Goal: Find specific page/section: Find specific page/section

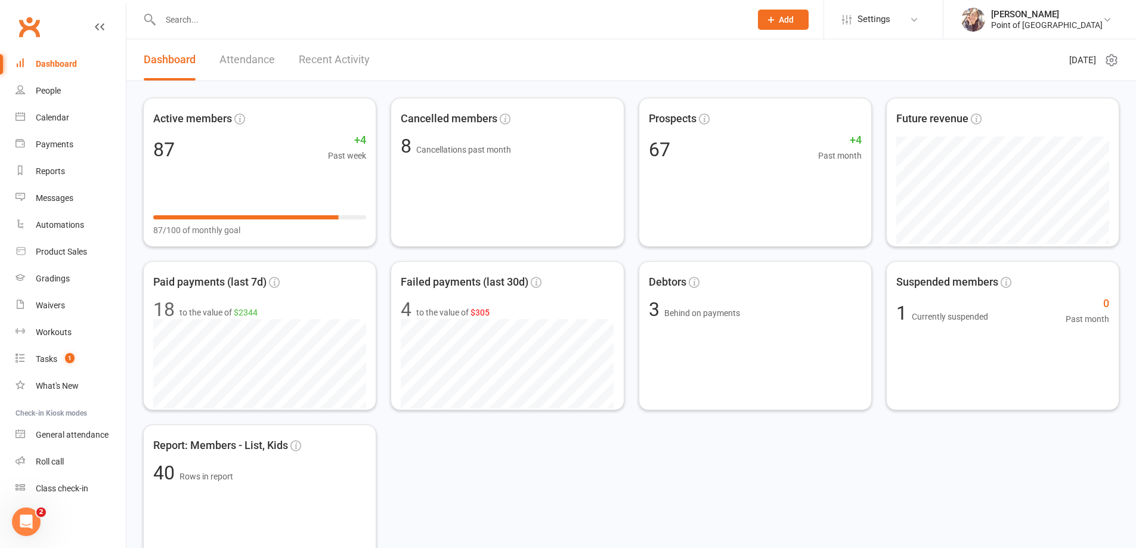
click at [259, 23] on input "text" at bounding box center [450, 19] width 586 height 17
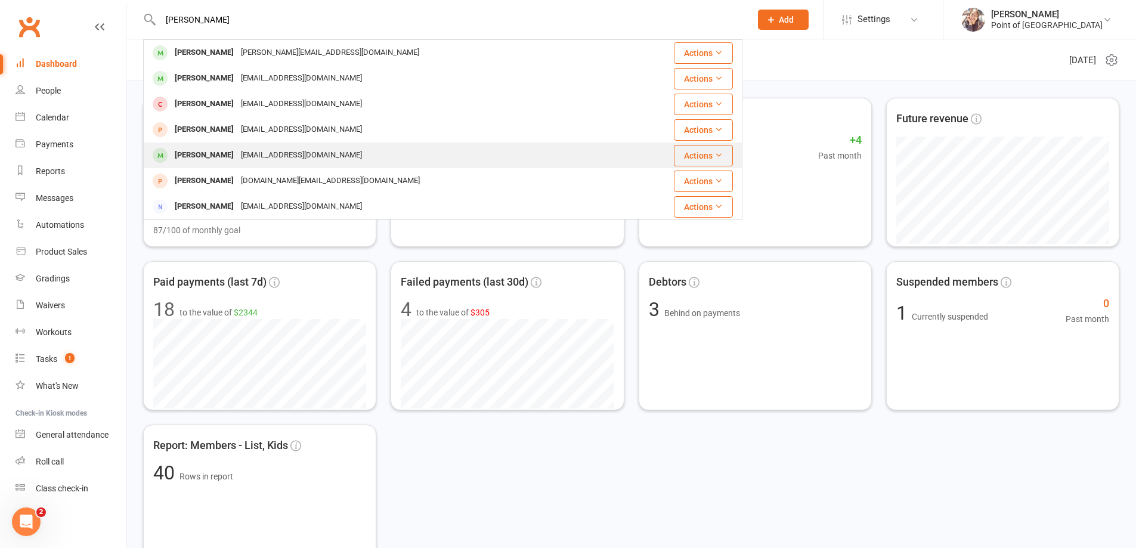
type input "[PERSON_NAME]"
click at [242, 149] on div "[EMAIL_ADDRESS][DOMAIN_NAME]" at bounding box center [301, 155] width 128 height 17
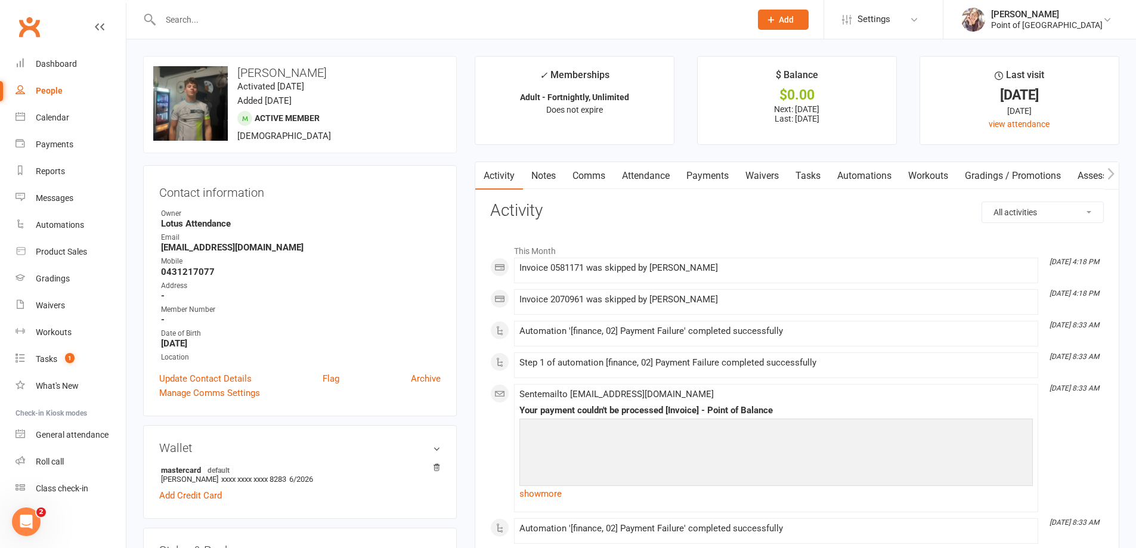
click at [719, 173] on link "Payments" at bounding box center [707, 175] width 59 height 27
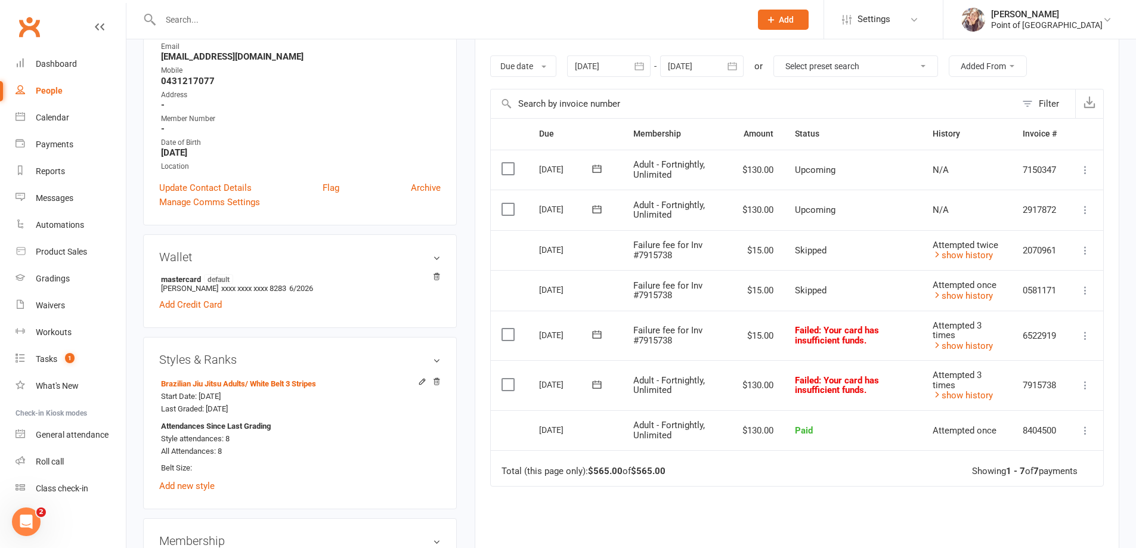
scroll to position [194, 0]
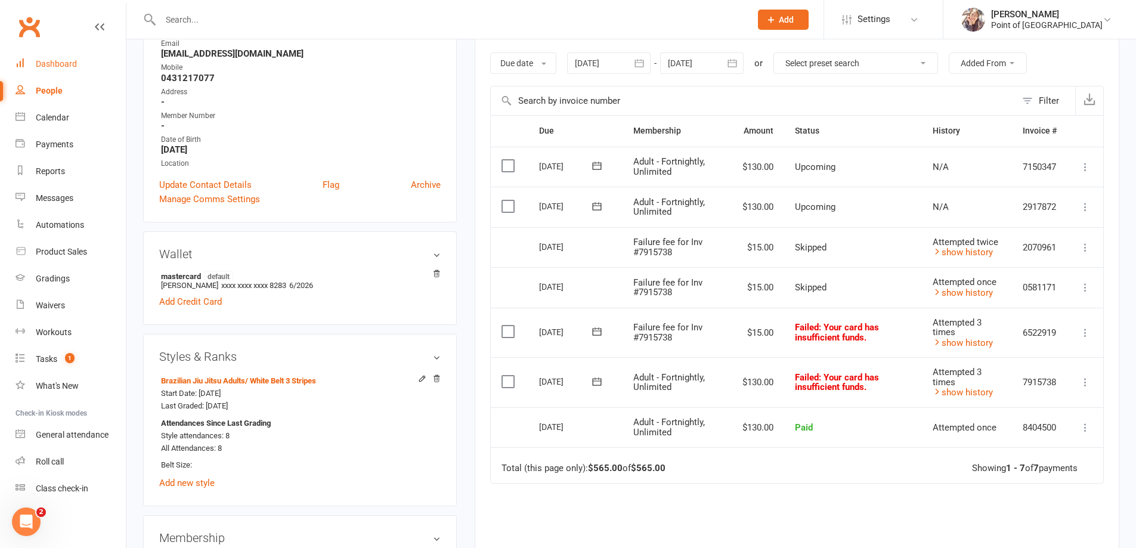
click at [55, 58] on link "Dashboard" at bounding box center [71, 64] width 110 height 27
